Goal: Information Seeking & Learning: Learn about a topic

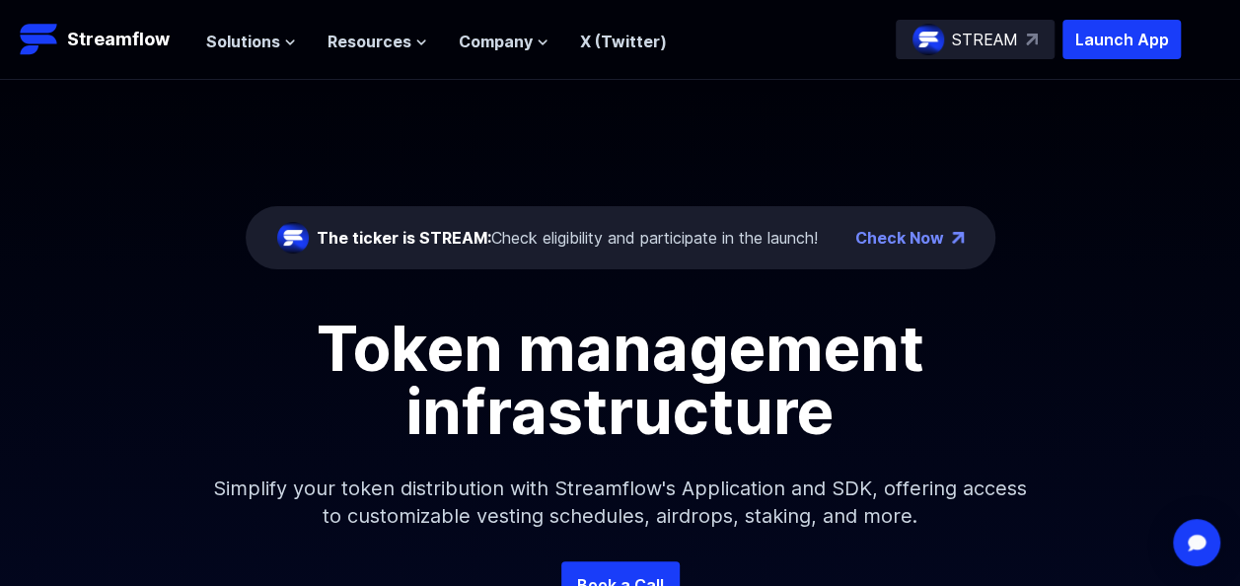
click at [919, 255] on div "The ticker is STREAM: Check eligibility and participate in the launch! Check Now" at bounding box center [621, 237] width 750 height 63
click at [928, 239] on link "Check Now" at bounding box center [899, 238] width 89 height 24
click at [264, 33] on span "Solutions" at bounding box center [243, 42] width 74 height 24
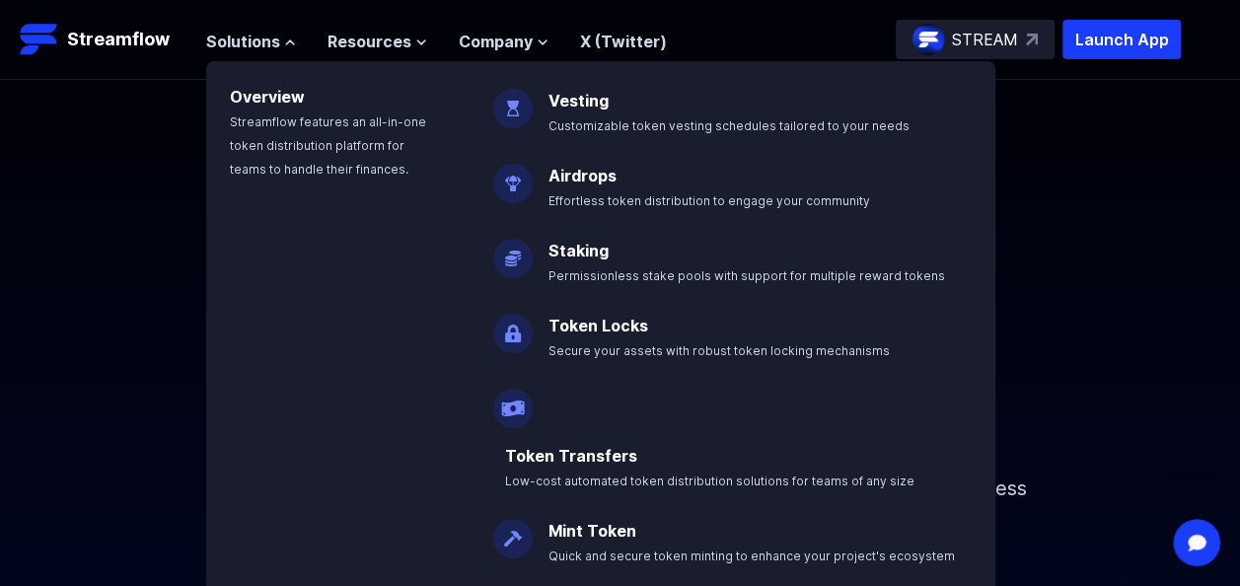
click at [531, 197] on div "Airdrops Effortless token distribution to engage your community" at bounding box center [690, 173] width 440 height 75
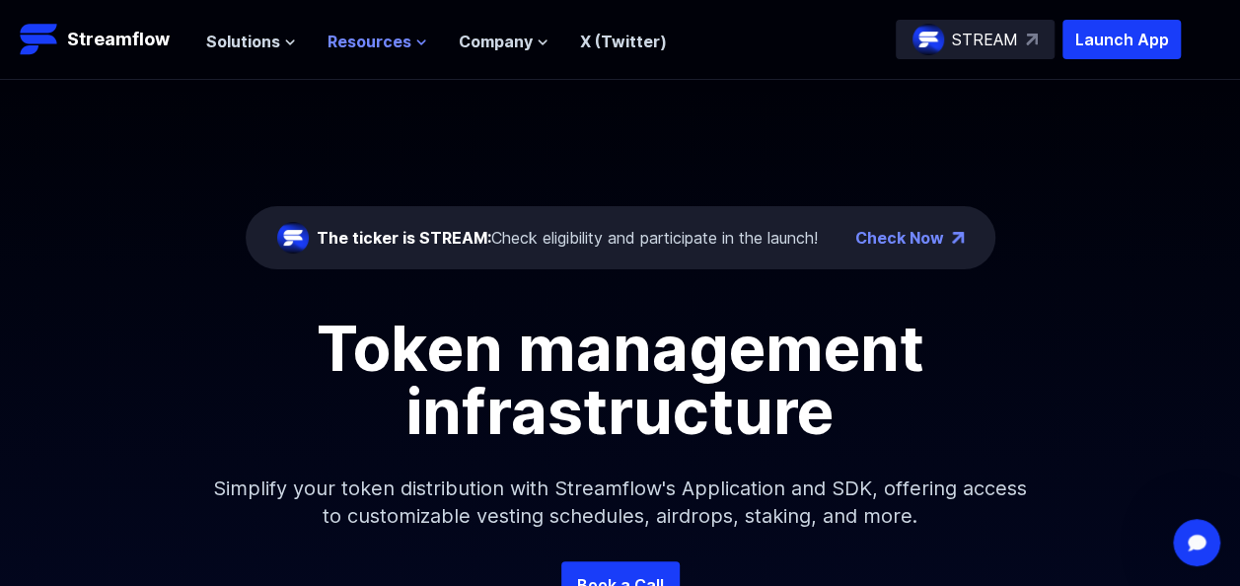
click at [407, 47] on button "Resources" at bounding box center [378, 42] width 100 height 24
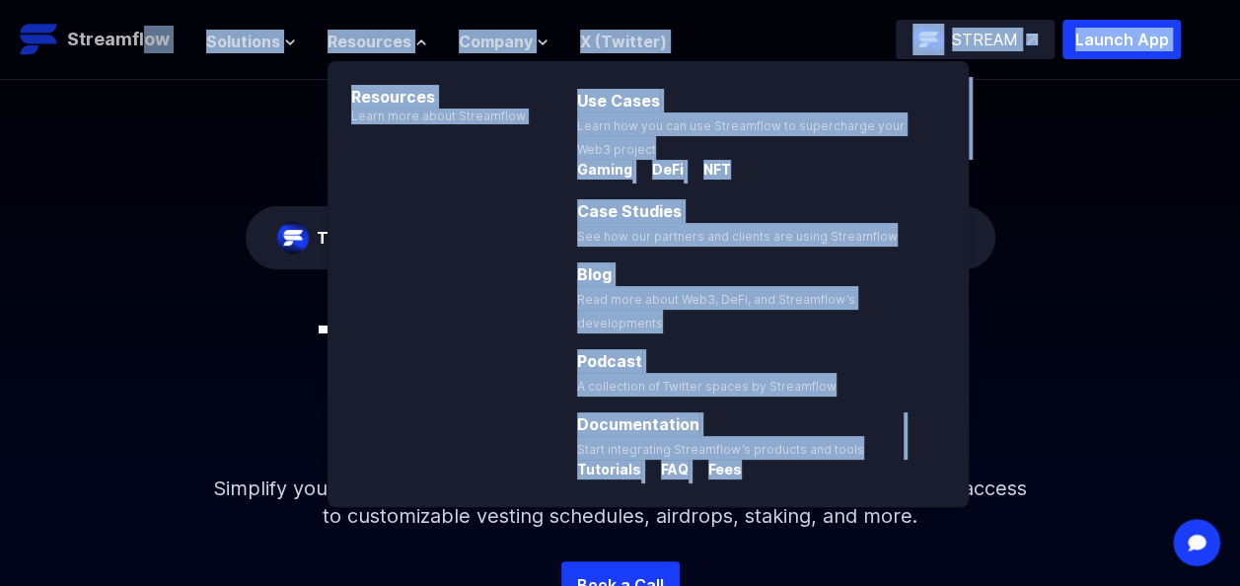
drag, startPoint x: 207, startPoint y: 127, endPoint x: 140, endPoint y: 43, distance: 107.4
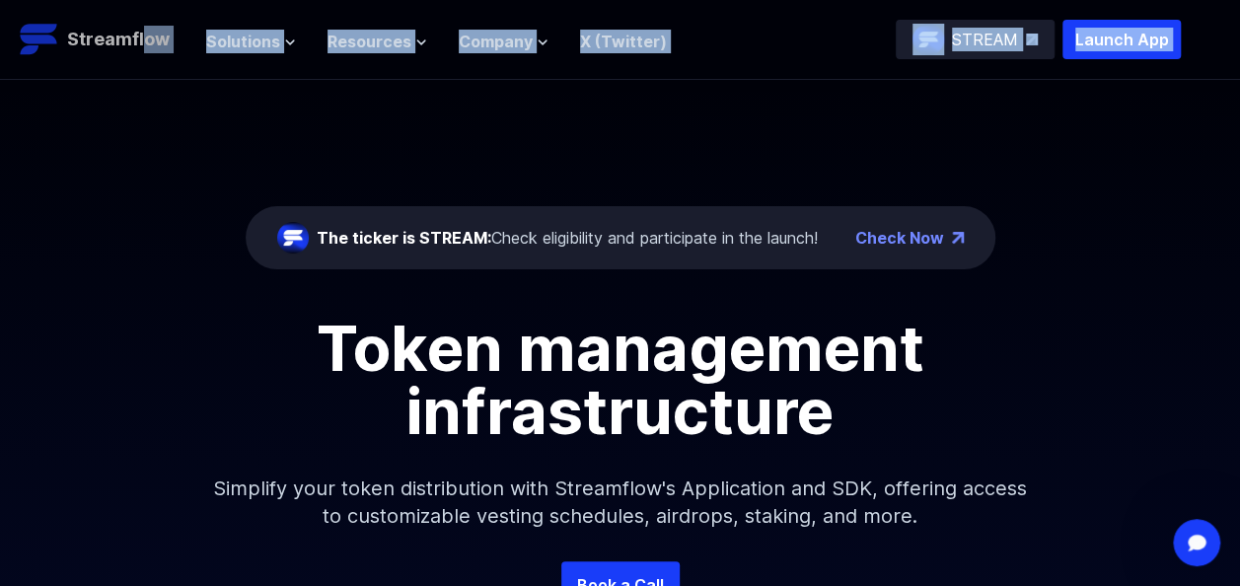
click at [140, 43] on p "Streamflow" at bounding box center [118, 40] width 103 height 28
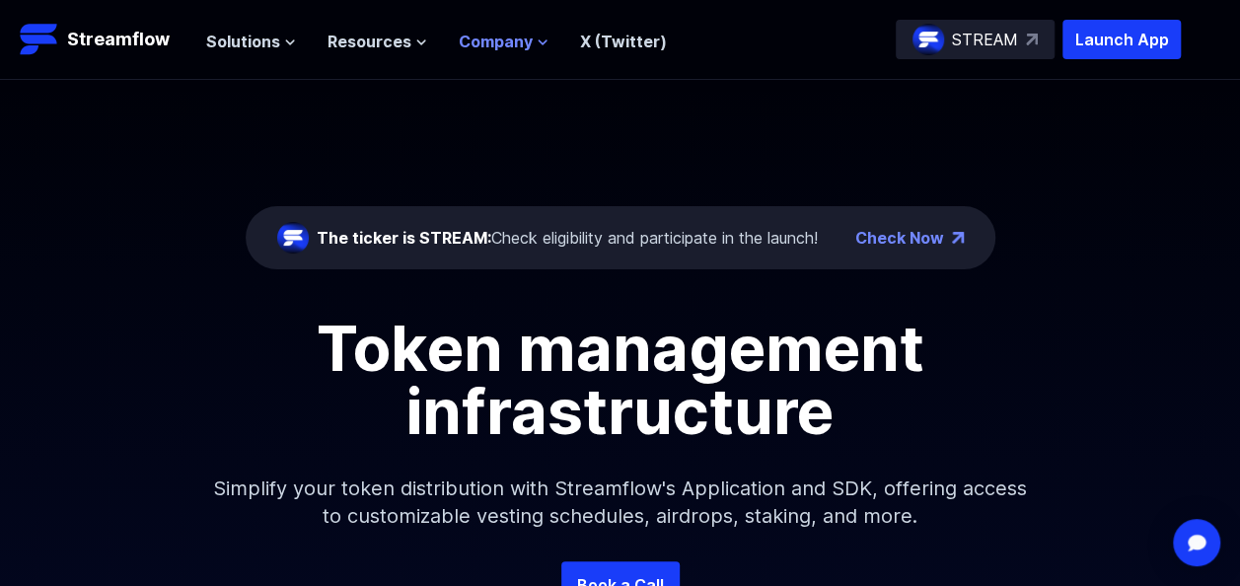
click at [537, 42] on icon at bounding box center [543, 43] width 12 height 12
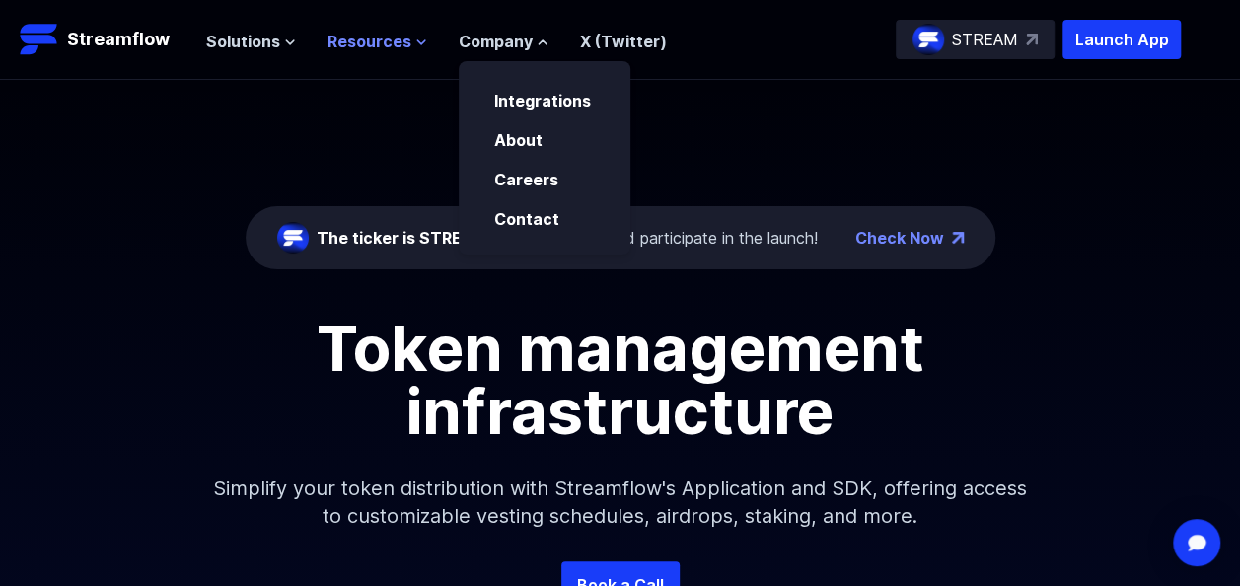
click at [400, 48] on span "Resources" at bounding box center [370, 42] width 84 height 24
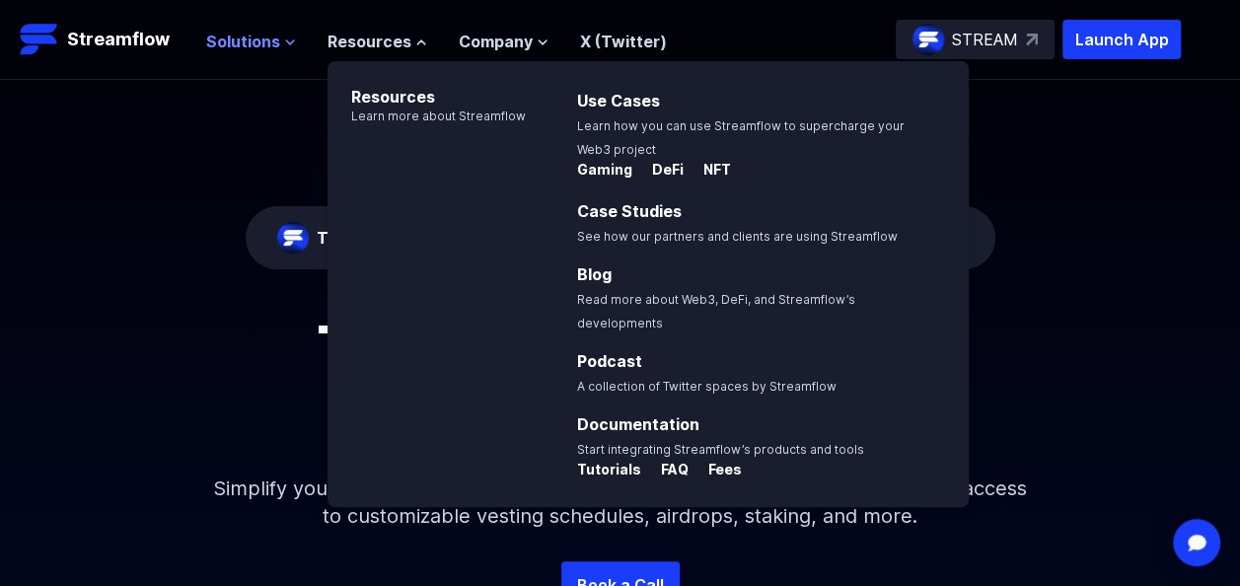
click at [278, 47] on button "Solutions" at bounding box center [251, 42] width 90 height 24
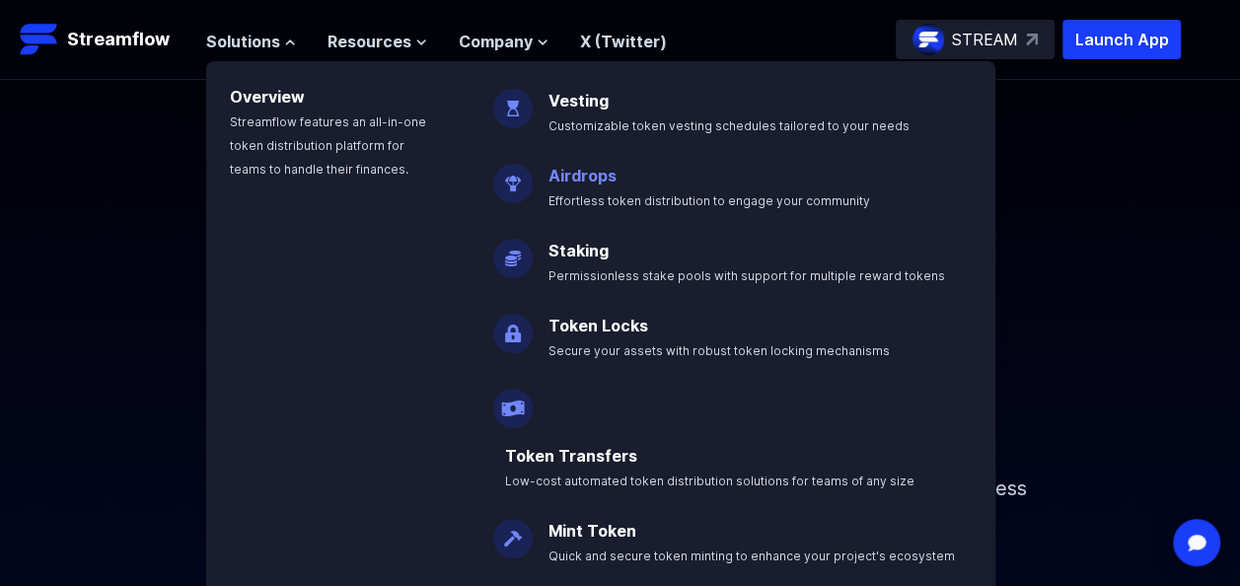
click at [592, 187] on p "Airdrops Effortless token distribution to engage your community" at bounding box center [723, 179] width 373 height 63
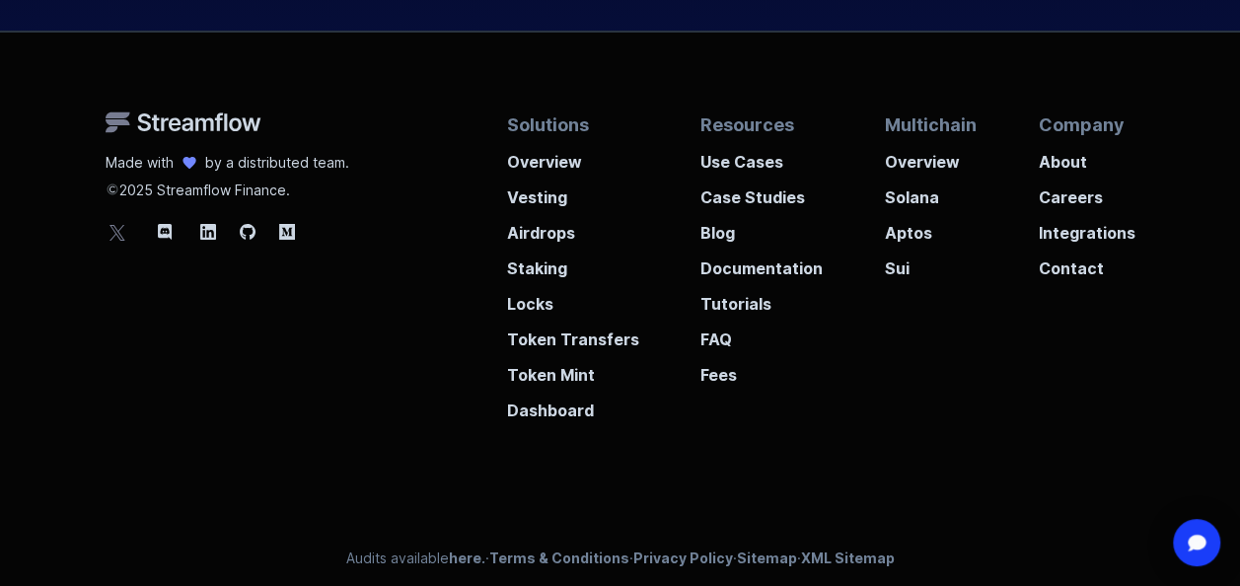
scroll to position [7485, 0]
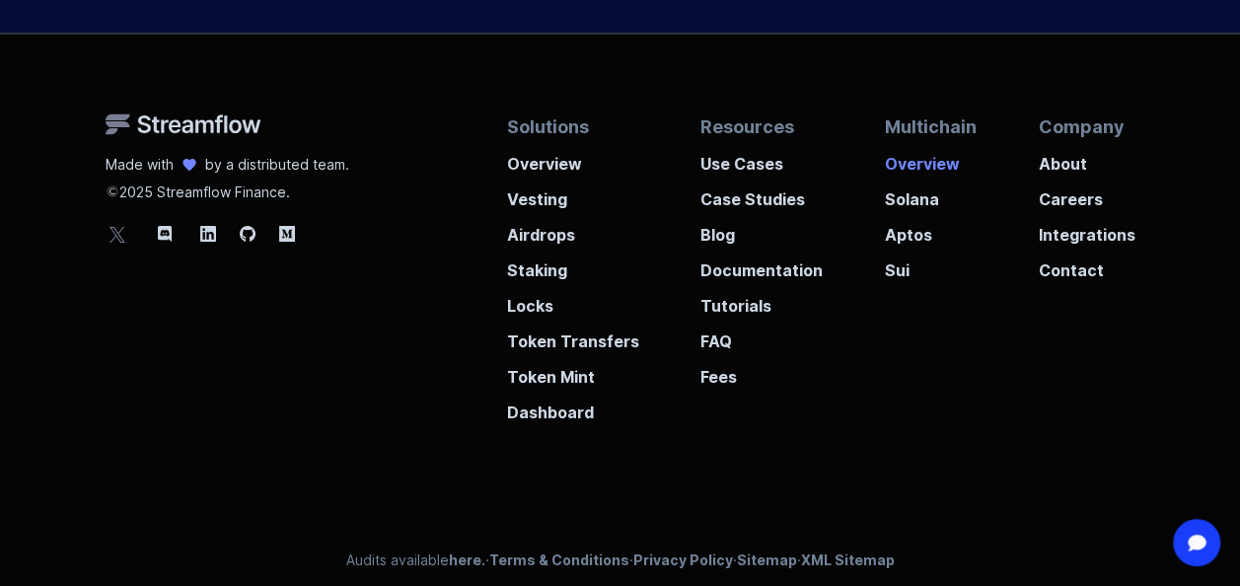
click at [952, 155] on p "Overview" at bounding box center [931, 158] width 92 height 36
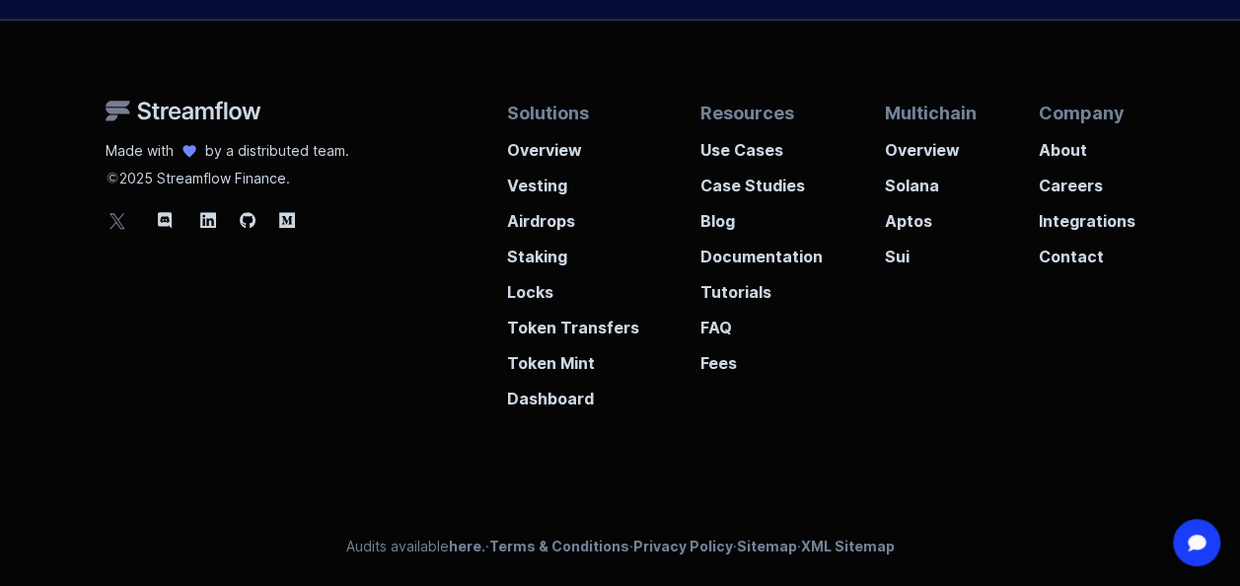
scroll to position [4854, 0]
click at [549, 224] on p "Airdrops" at bounding box center [573, 214] width 132 height 36
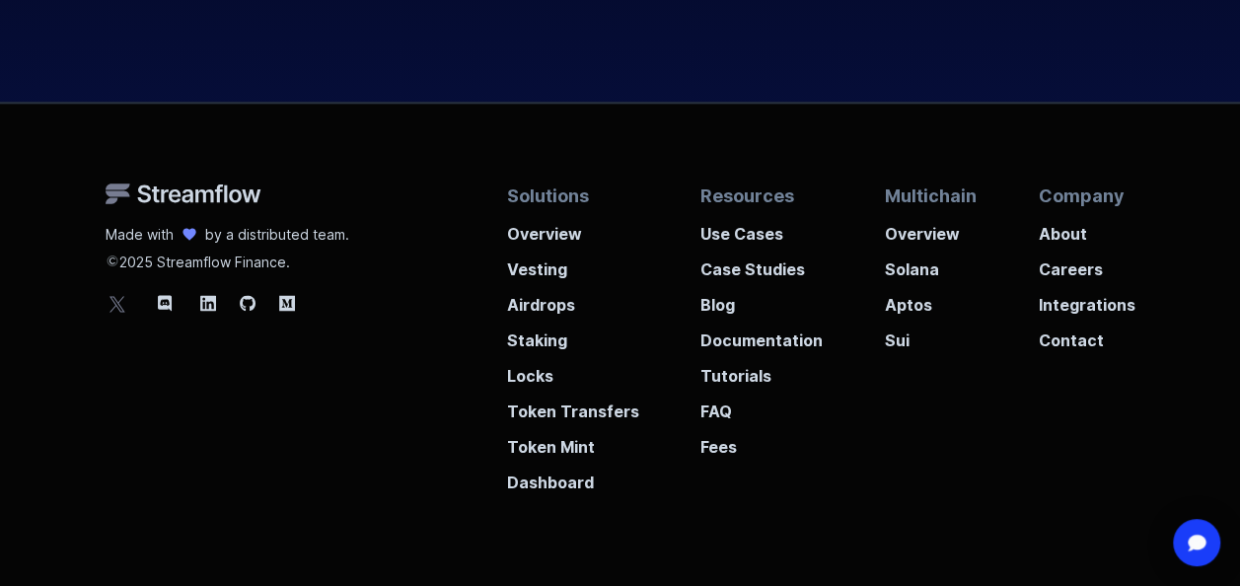
scroll to position [5391, 0]
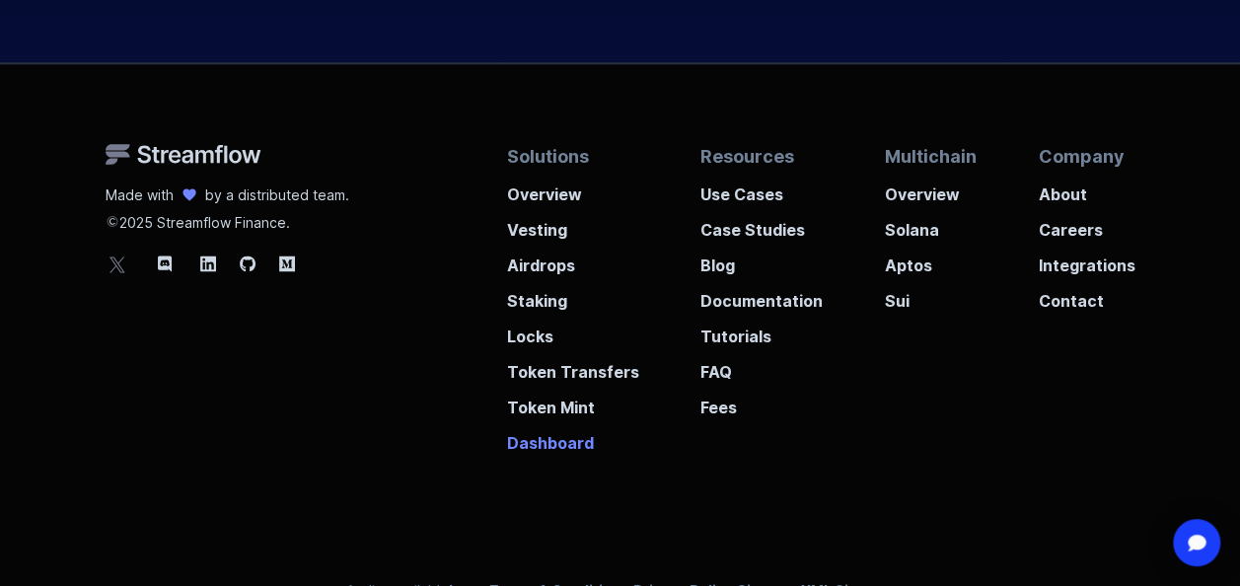
click at [519, 430] on p "Dashboard" at bounding box center [573, 436] width 132 height 36
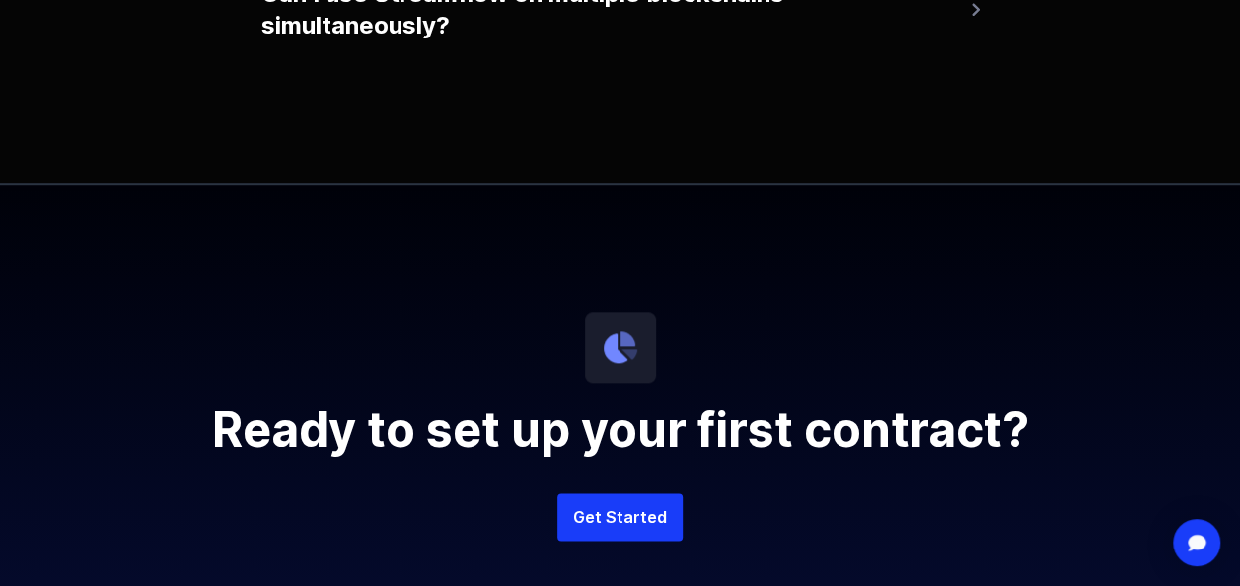
scroll to position [4776, 0]
